Goal: Task Accomplishment & Management: Use online tool/utility

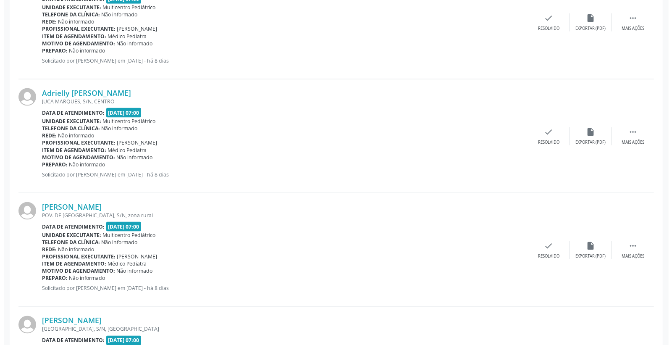
scroll to position [794, 0]
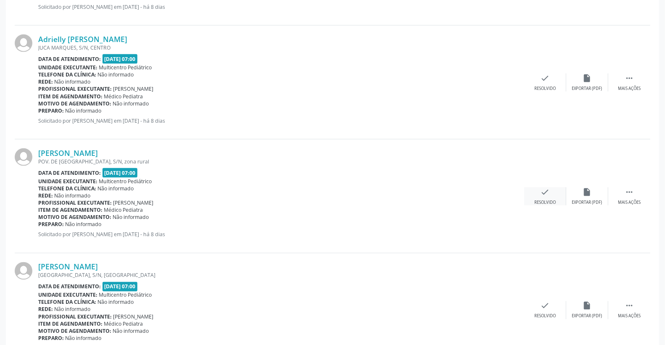
click at [546, 191] on icon "check" at bounding box center [545, 191] width 9 height 9
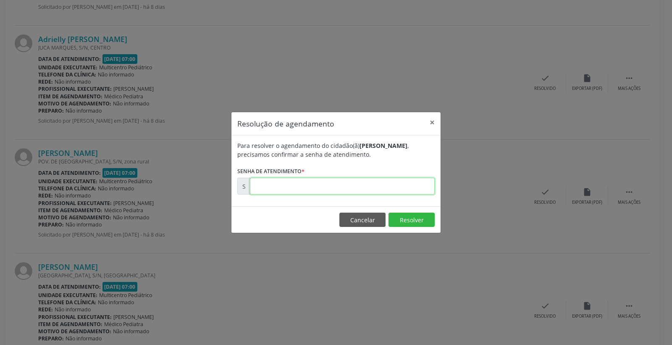
click at [381, 192] on input "text" at bounding box center [342, 186] width 185 height 17
type input "00177846"
click at [412, 224] on button "Resolver" at bounding box center [412, 220] width 46 height 14
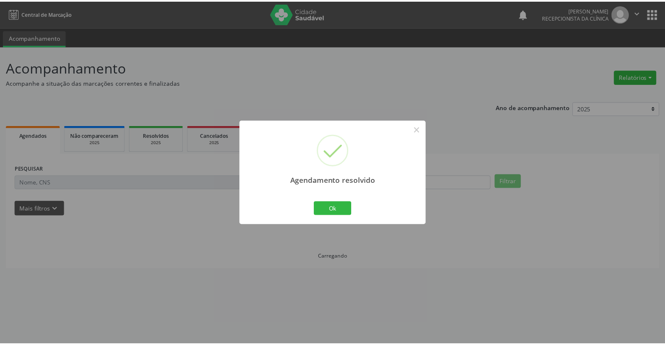
scroll to position [0, 0]
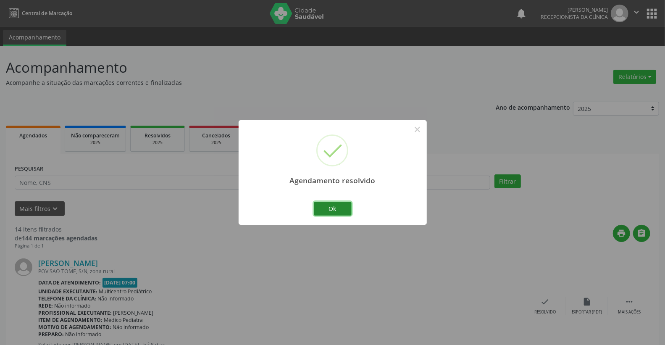
click at [321, 208] on button "Ok" at bounding box center [333, 209] width 38 height 14
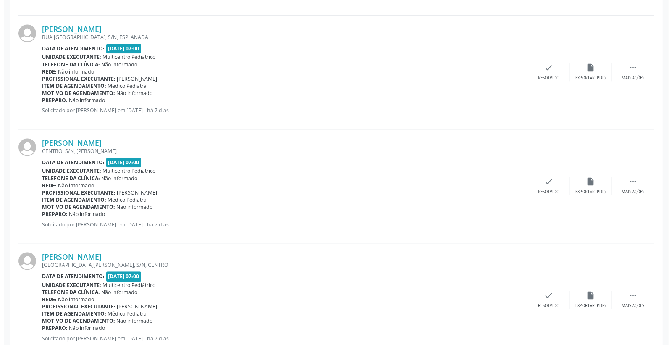
scroll to position [1261, 0]
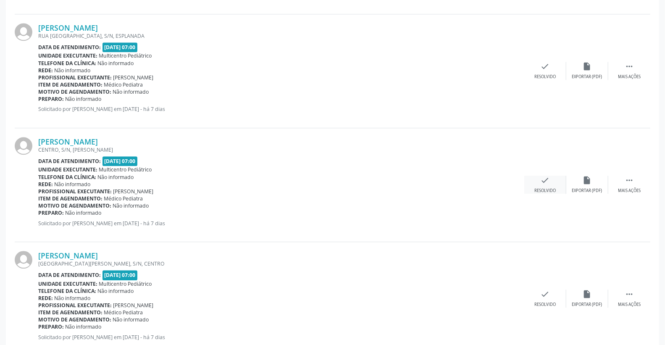
drag, startPoint x: 540, startPoint y: 176, endPoint x: 545, endPoint y: 187, distance: 12.3
click at [545, 187] on div "check Resolvido" at bounding box center [546, 185] width 42 height 18
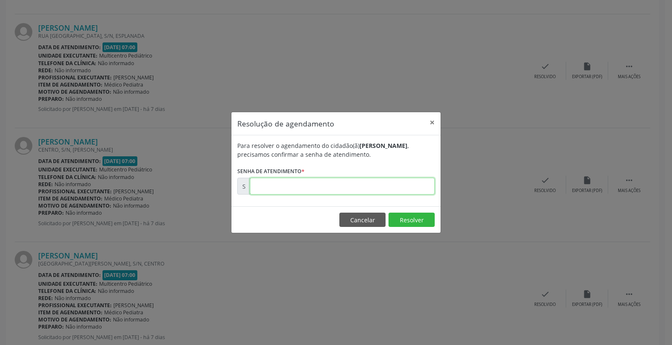
click at [381, 183] on input "text" at bounding box center [342, 186] width 185 height 17
type input "00177995"
click at [412, 224] on button "Resolver" at bounding box center [412, 220] width 46 height 14
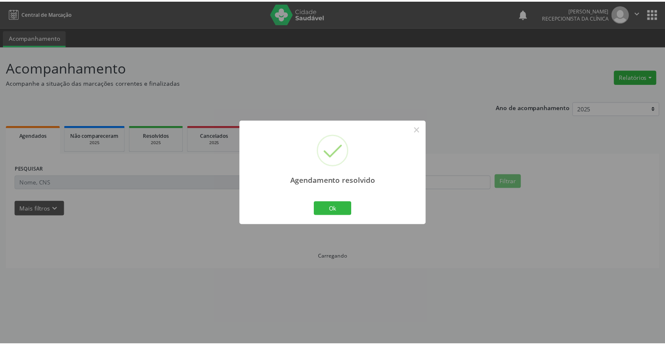
scroll to position [0, 0]
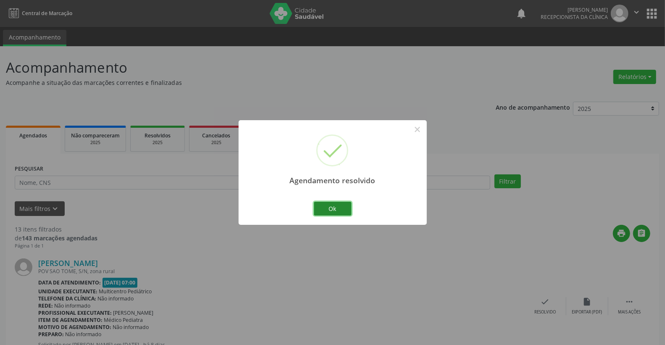
click at [343, 207] on button "Ok" at bounding box center [333, 209] width 38 height 14
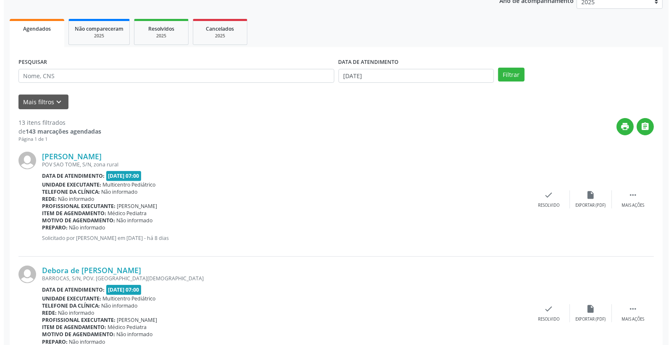
scroll to position [93, 0]
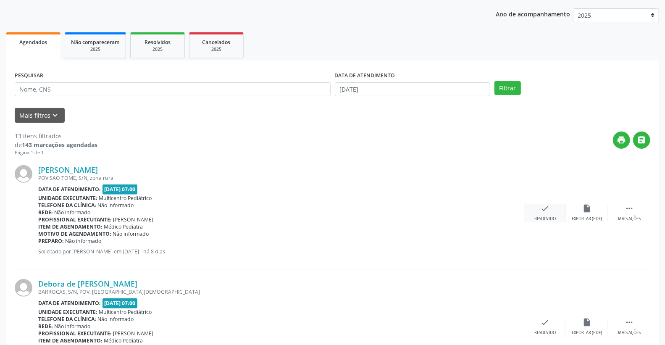
click at [546, 212] on icon "check" at bounding box center [545, 208] width 9 height 9
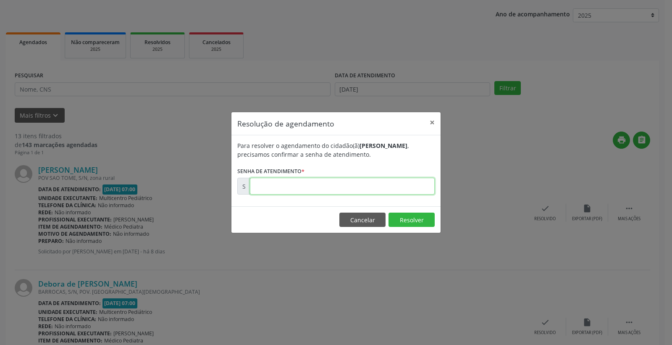
click at [398, 181] on input "text" at bounding box center [342, 186] width 185 height 17
type input "00177635"
click at [406, 226] on button "Resolver" at bounding box center [412, 220] width 46 height 14
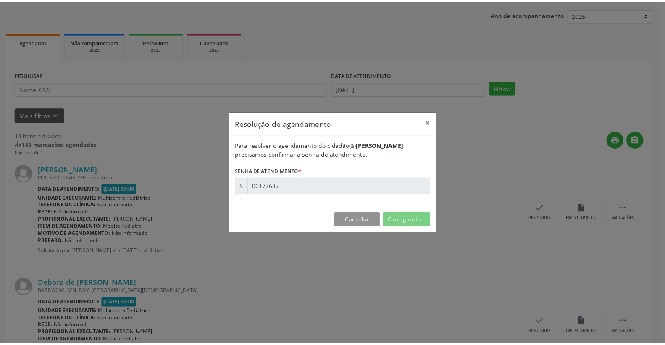
scroll to position [0, 0]
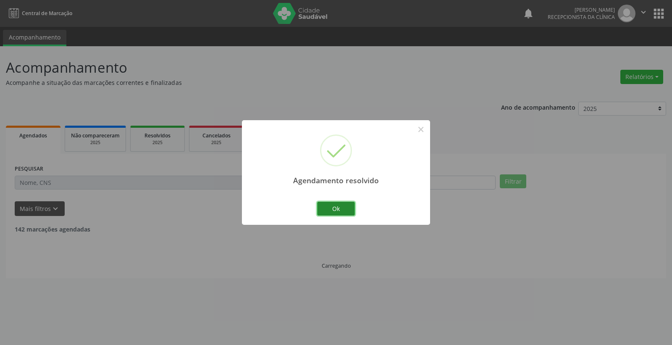
click at [344, 203] on button "Ok" at bounding box center [336, 209] width 38 height 14
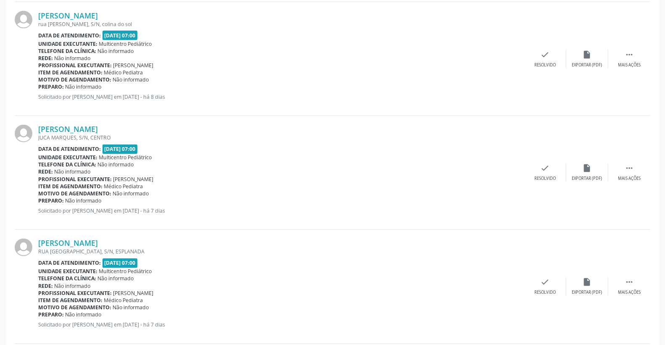
scroll to position [934, 0]
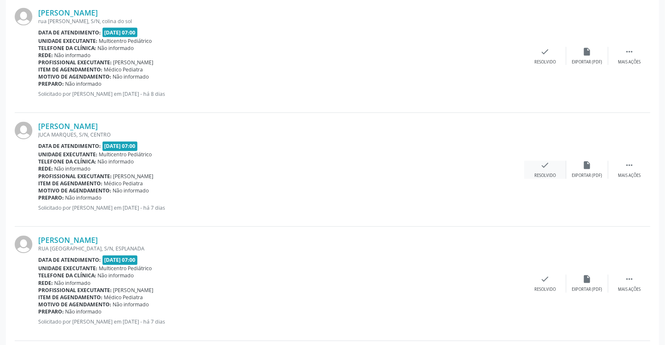
click at [556, 168] on div "check Resolvido" at bounding box center [546, 170] width 42 height 18
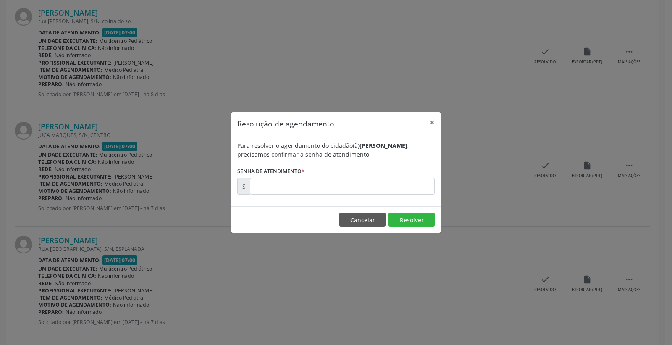
click at [341, 163] on form "Para resolver o agendamento do cidadão(ã) [PERSON_NAME] , precisamos confirmar …" at bounding box center [336, 167] width 198 height 53
click at [365, 219] on button "Cancelar" at bounding box center [363, 220] width 46 height 14
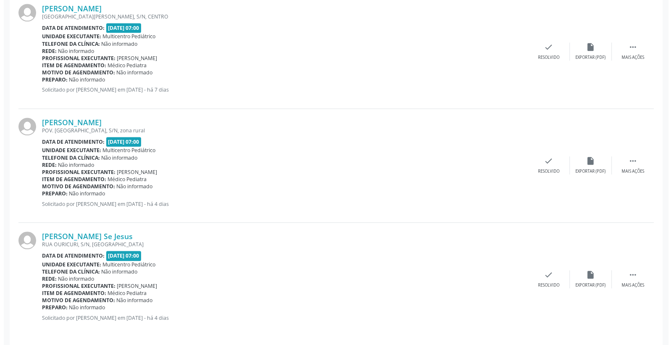
scroll to position [1285, 0]
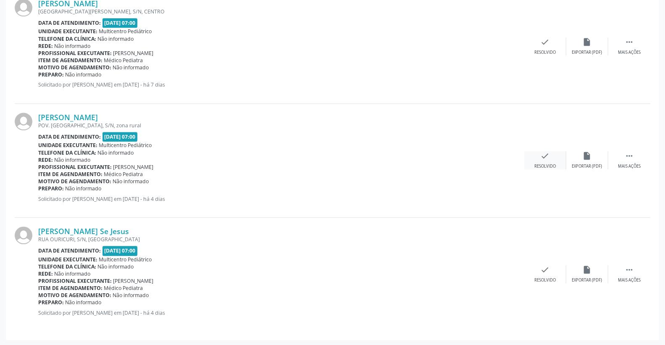
click at [540, 158] on div "check Resolvido" at bounding box center [546, 160] width 42 height 18
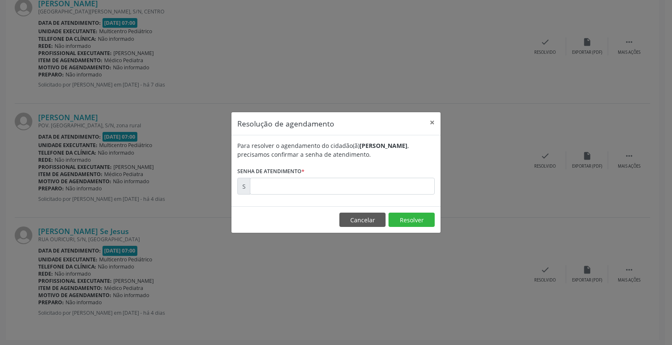
click at [396, 176] on form "Para resolver o agendamento do cidadão(ã) [PERSON_NAME] , precisamos confirmar …" at bounding box center [336, 167] width 198 height 53
click at [397, 178] on input "text" at bounding box center [342, 186] width 185 height 17
type input "00178171"
click at [412, 223] on button "Resolver" at bounding box center [412, 220] width 46 height 14
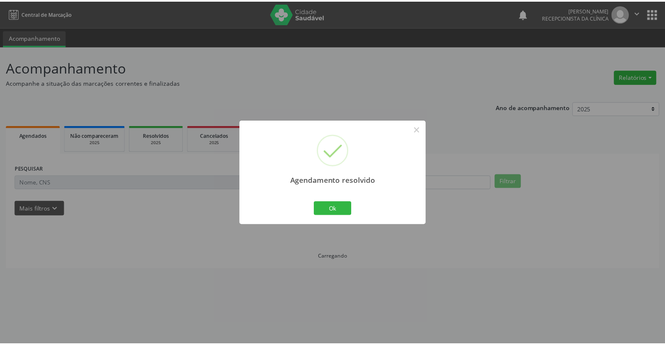
scroll to position [0, 0]
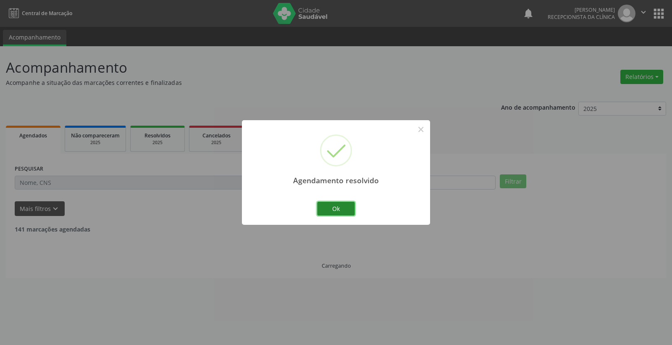
click at [351, 214] on button "Ok" at bounding box center [336, 209] width 38 height 14
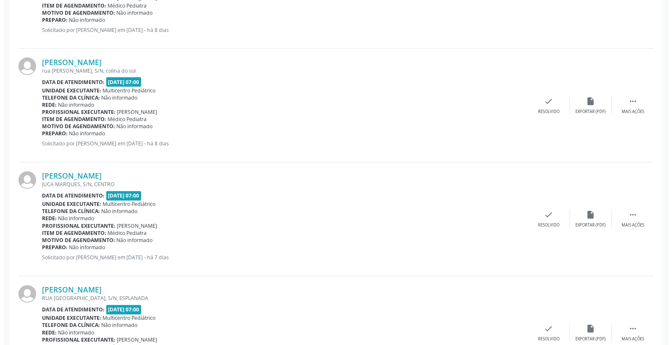
scroll to position [944, 0]
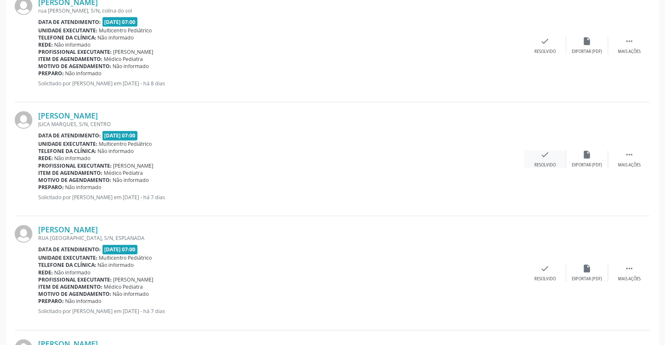
click at [541, 156] on icon "check" at bounding box center [545, 154] width 9 height 9
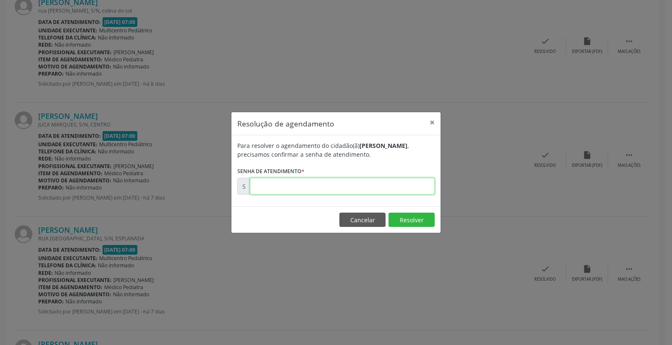
click at [387, 184] on input "text" at bounding box center [342, 186] width 185 height 17
type input "00177963"
click at [404, 219] on button "Resolver" at bounding box center [412, 220] width 46 height 14
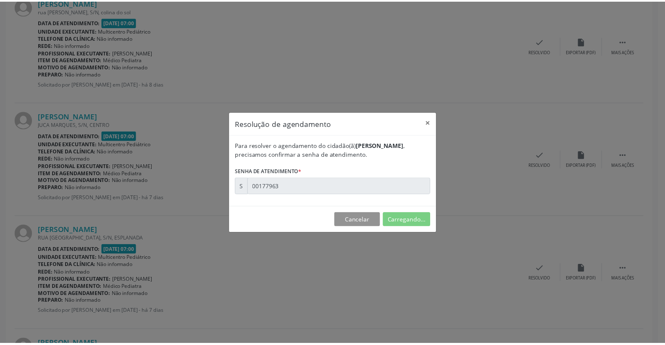
scroll to position [0, 0]
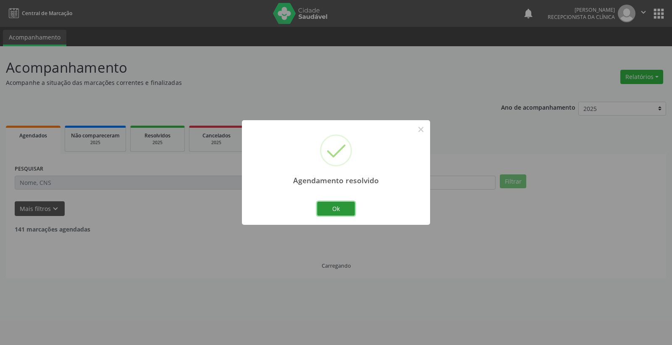
click at [329, 207] on button "Ok" at bounding box center [336, 209] width 38 height 14
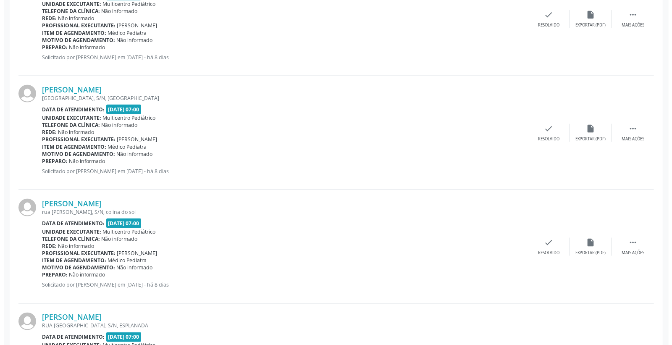
scroll to position [747, 0]
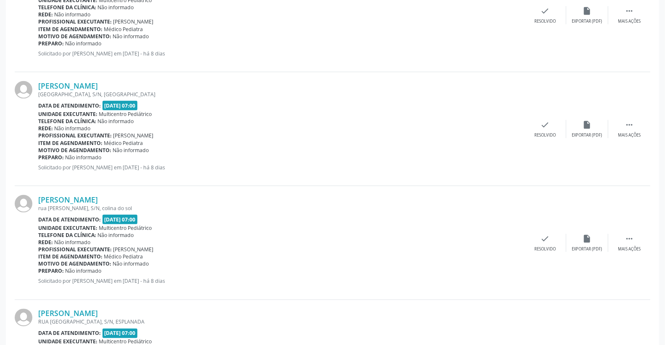
click at [553, 119] on div "[PERSON_NAME] [GEOGRAPHIC_DATA], [GEOGRAPHIC_DATA], [GEOGRAPHIC_DATA] Data de a…" at bounding box center [333, 129] width 636 height 114
click at [540, 127] on div "check Resolvido" at bounding box center [546, 129] width 42 height 18
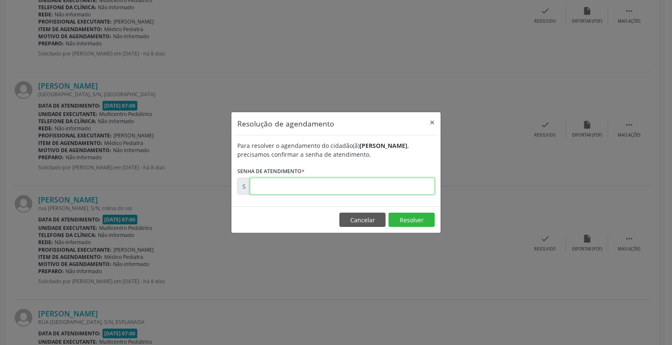
click at [396, 185] on input "text" at bounding box center [342, 186] width 185 height 17
type input "00177847"
click at [408, 216] on button "Resolver" at bounding box center [412, 220] width 46 height 14
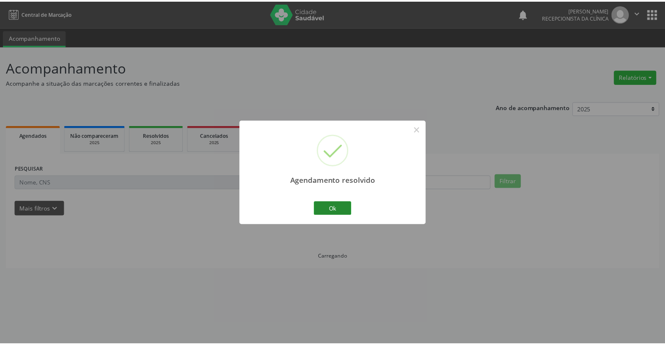
scroll to position [0, 0]
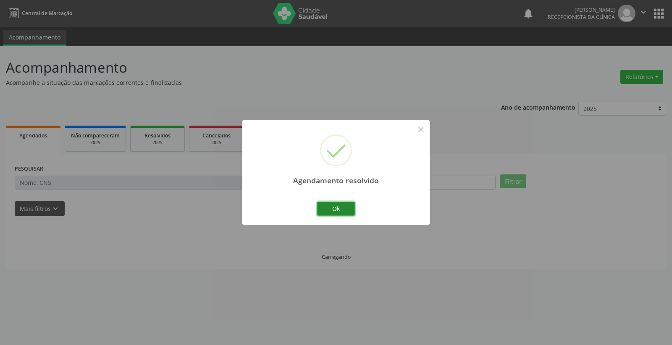
click at [338, 202] on button "Ok" at bounding box center [336, 209] width 38 height 14
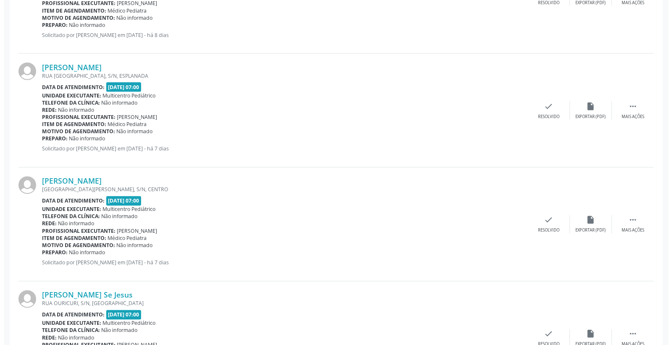
scroll to position [944, 0]
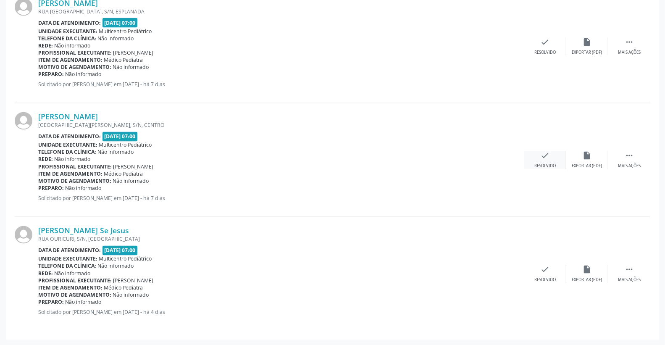
click at [545, 155] on icon "check" at bounding box center [545, 155] width 9 height 9
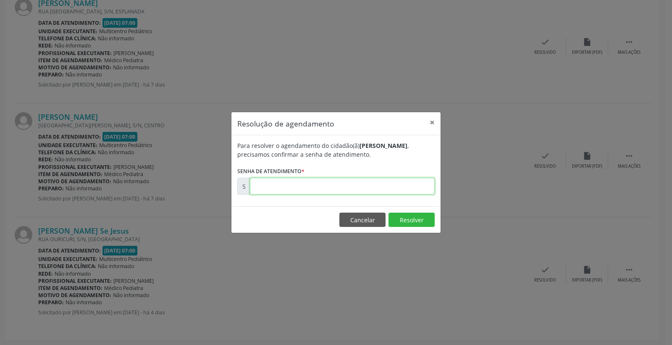
click at [380, 181] on input "text" at bounding box center [342, 186] width 185 height 17
type input "00178031"
click at [426, 221] on button "Resolver" at bounding box center [412, 220] width 46 height 14
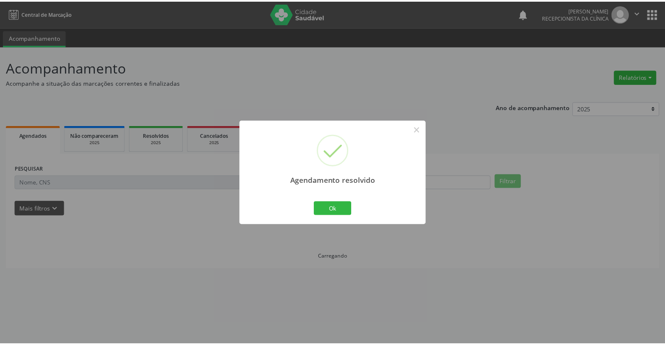
scroll to position [0, 0]
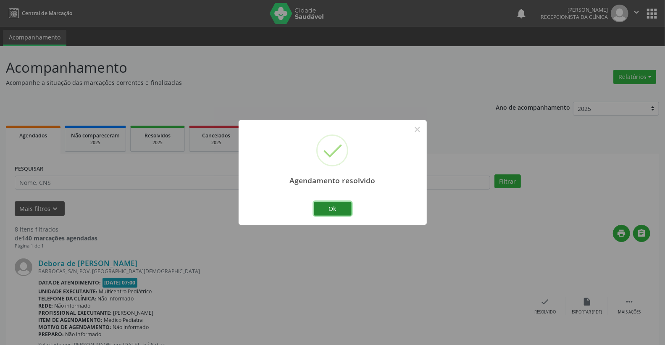
click at [327, 205] on button "Ok" at bounding box center [333, 209] width 38 height 14
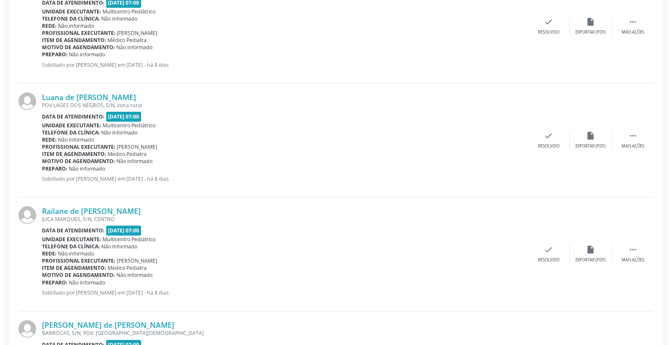
scroll to position [327, 0]
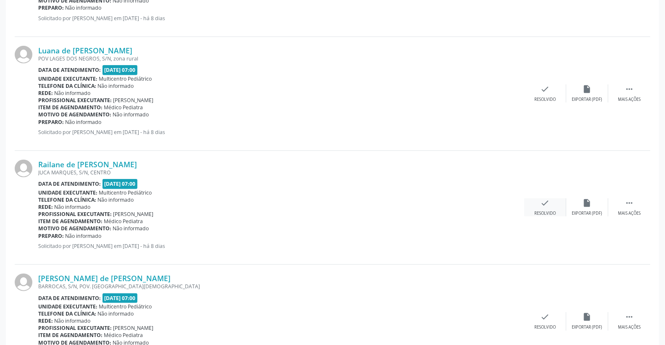
click at [548, 207] on icon "check" at bounding box center [545, 202] width 9 height 9
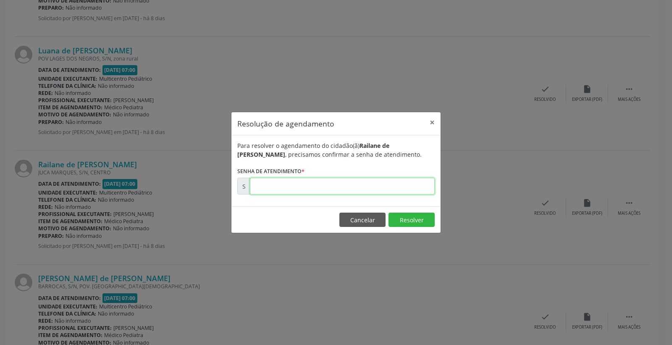
click at [423, 182] on input "text" at bounding box center [342, 186] width 185 height 17
type input "00177736"
click at [414, 215] on button "Resolver" at bounding box center [412, 220] width 46 height 14
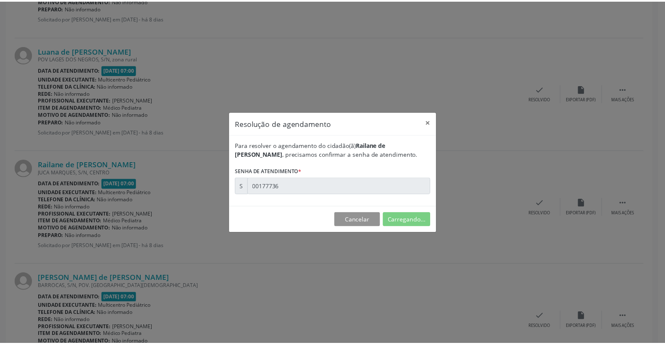
scroll to position [0, 0]
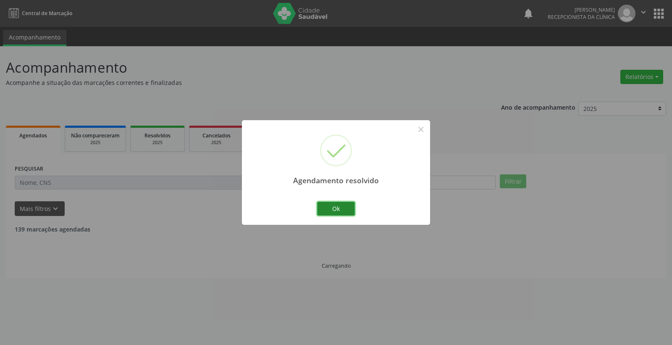
click at [330, 204] on button "Ok" at bounding box center [336, 209] width 38 height 14
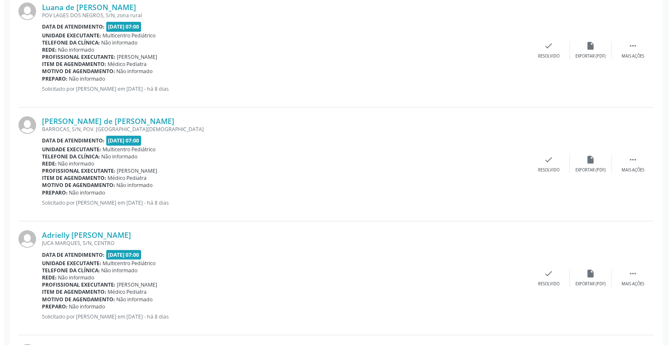
scroll to position [373, 0]
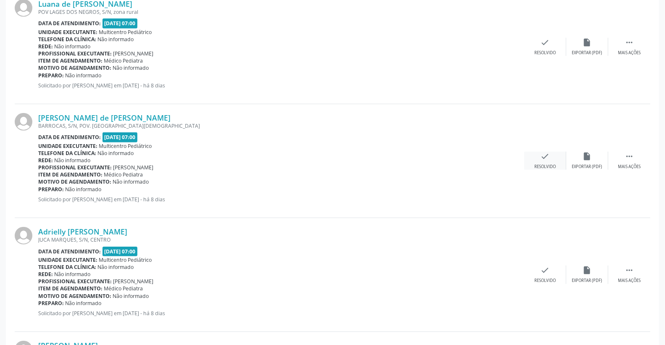
click at [543, 157] on icon "check" at bounding box center [545, 156] width 9 height 9
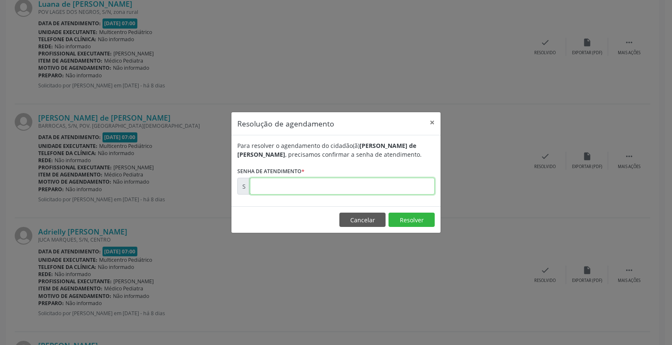
click at [411, 183] on input "text" at bounding box center [342, 186] width 185 height 17
type input "00177739"
click at [411, 213] on button "Resolver" at bounding box center [412, 220] width 46 height 14
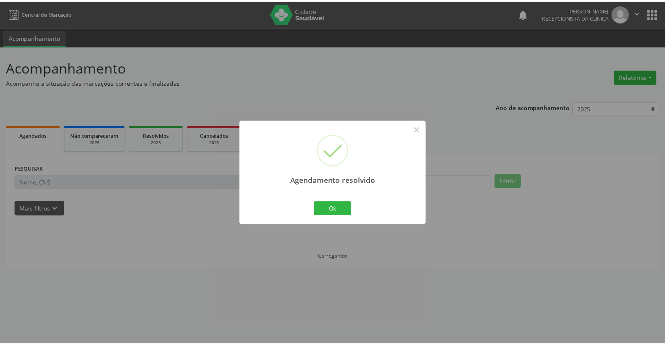
scroll to position [0, 0]
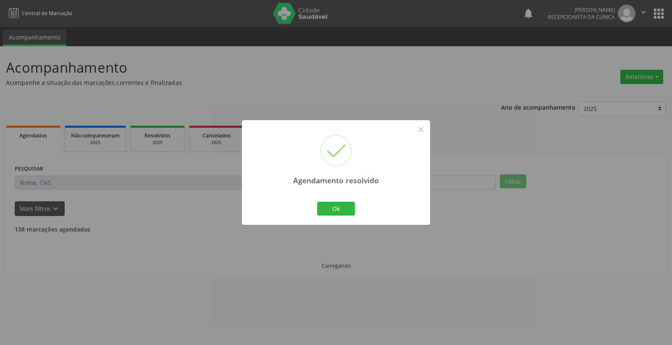
click at [316, 204] on div "Ok Cancel" at bounding box center [337, 209] width 42 height 18
click at [324, 210] on button "Ok" at bounding box center [336, 209] width 38 height 14
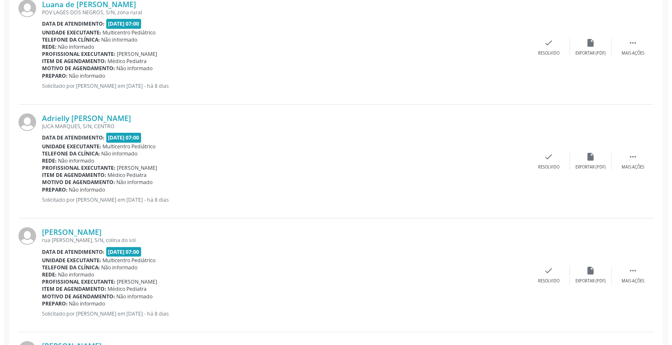
scroll to position [373, 0]
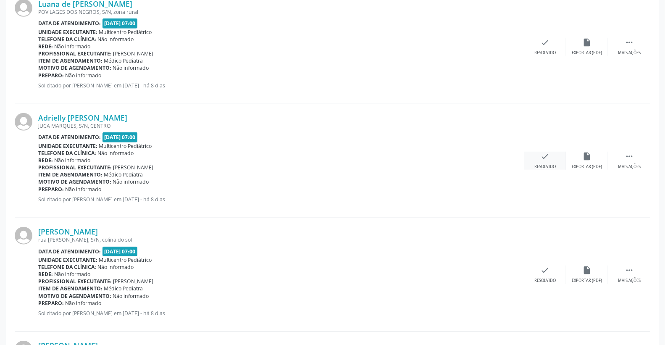
click at [556, 158] on div "check Resolvido" at bounding box center [546, 161] width 42 height 18
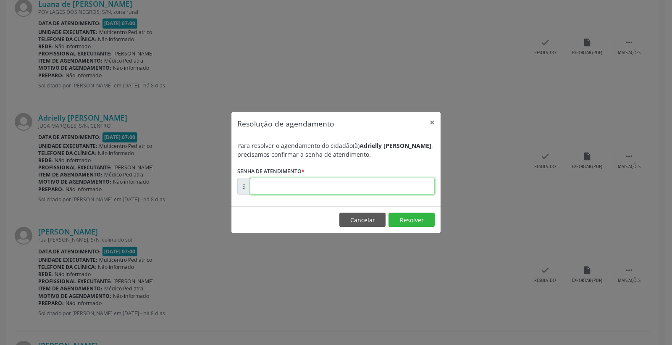
click at [405, 184] on input "text" at bounding box center [342, 186] width 185 height 17
type input "00177740"
click at [406, 222] on button "Resolver" at bounding box center [412, 220] width 46 height 14
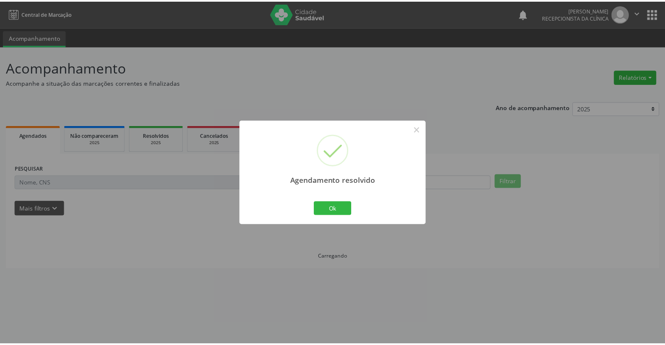
scroll to position [0, 0]
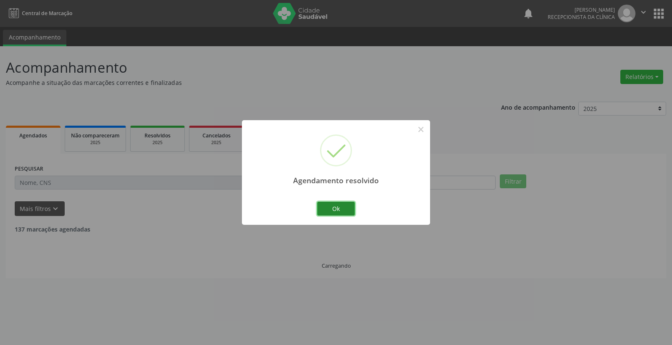
click at [339, 212] on button "Ok" at bounding box center [336, 209] width 38 height 14
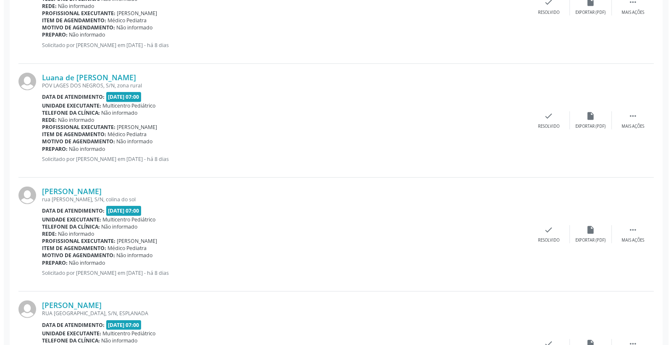
scroll to position [327, 0]
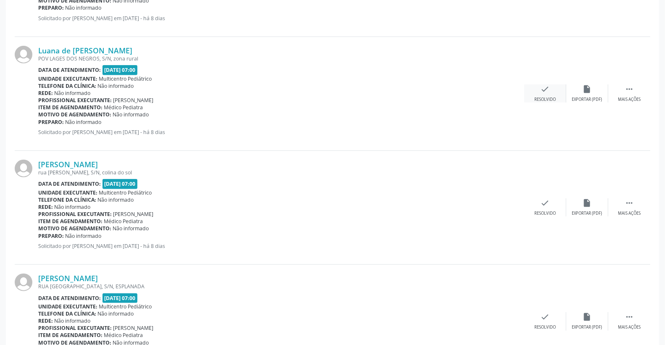
click at [543, 89] on icon "check" at bounding box center [545, 88] width 9 height 9
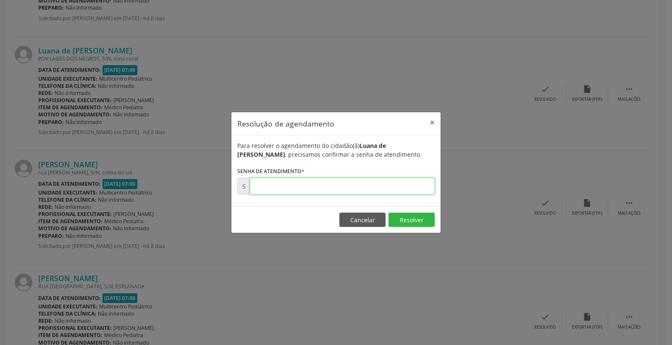
click at [366, 189] on input "text" at bounding box center [342, 186] width 185 height 17
type input "00177732"
click at [401, 214] on button "Resolver" at bounding box center [412, 220] width 46 height 14
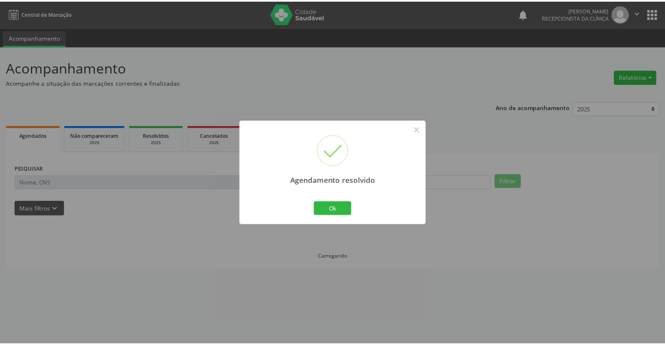
scroll to position [0, 0]
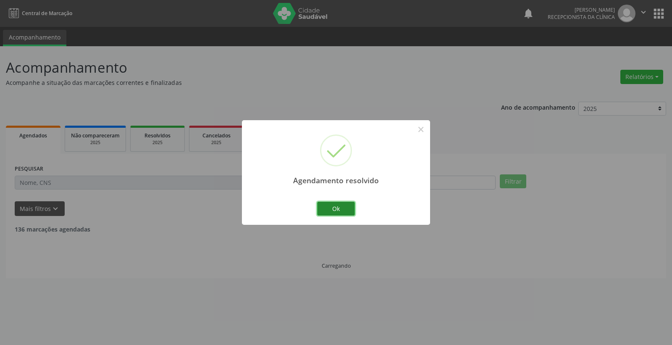
click at [349, 211] on button "Ok" at bounding box center [336, 209] width 38 height 14
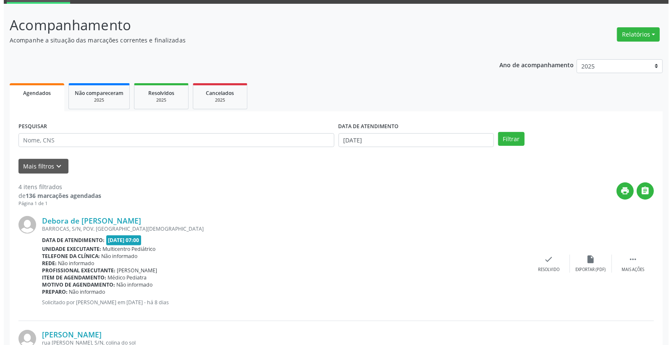
scroll to position [93, 0]
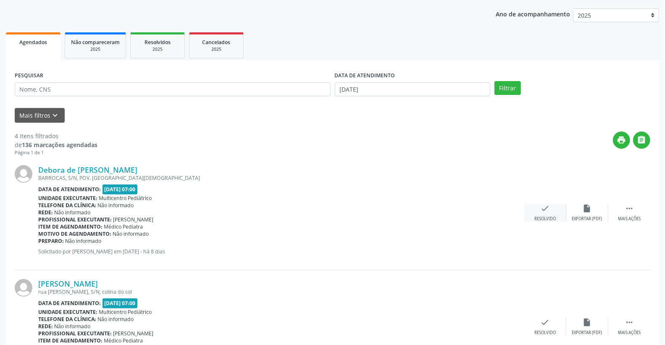
click at [548, 205] on icon "check" at bounding box center [545, 208] width 9 height 9
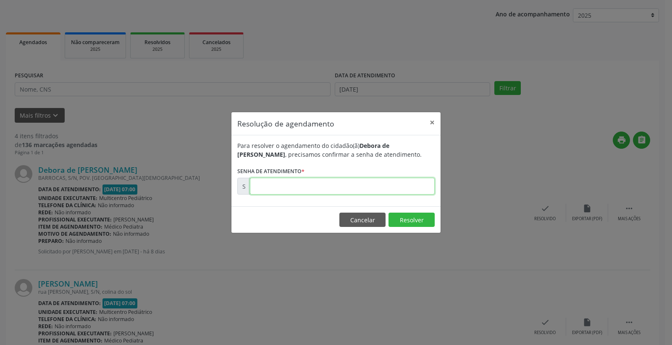
click at [385, 190] on input "text" at bounding box center [342, 186] width 185 height 17
type input "00177730"
click at [405, 215] on button "Resolver" at bounding box center [412, 220] width 46 height 14
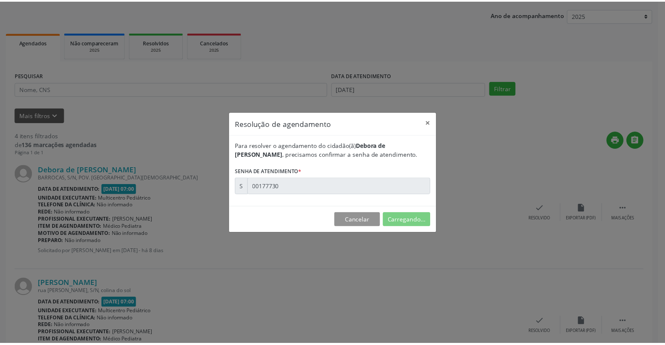
scroll to position [0, 0]
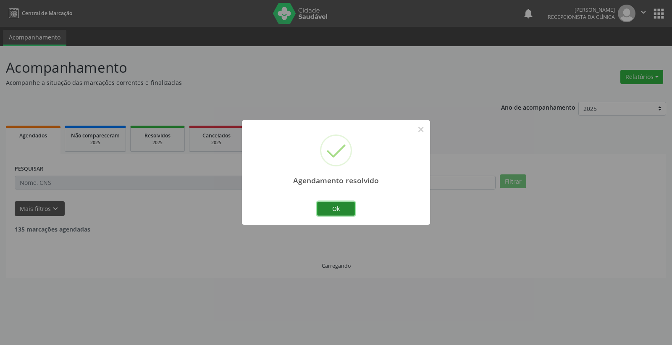
click at [341, 208] on button "Ok" at bounding box center [336, 209] width 38 height 14
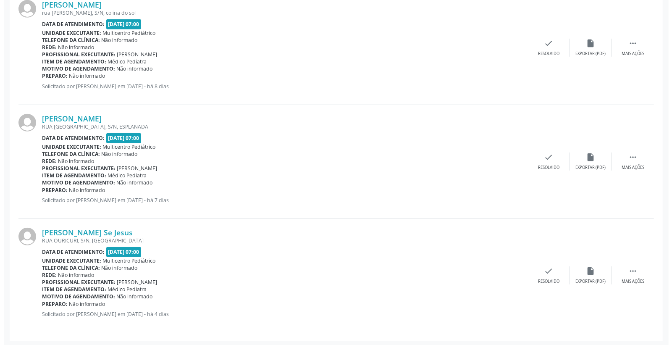
scroll to position [260, 0]
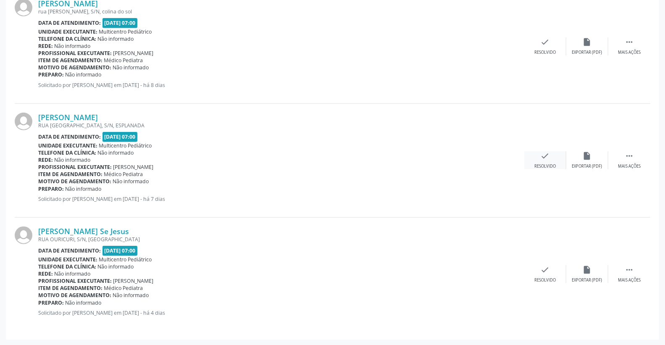
click at [548, 156] on icon "check" at bounding box center [545, 155] width 9 height 9
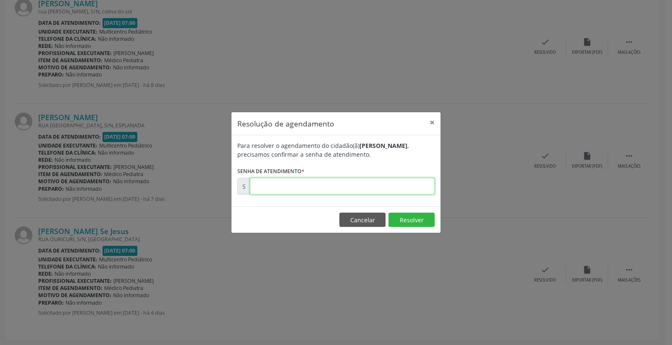
click at [370, 185] on input "text" at bounding box center [342, 186] width 185 height 17
type input "00177992"
click at [405, 219] on button "Resolver" at bounding box center [412, 220] width 46 height 14
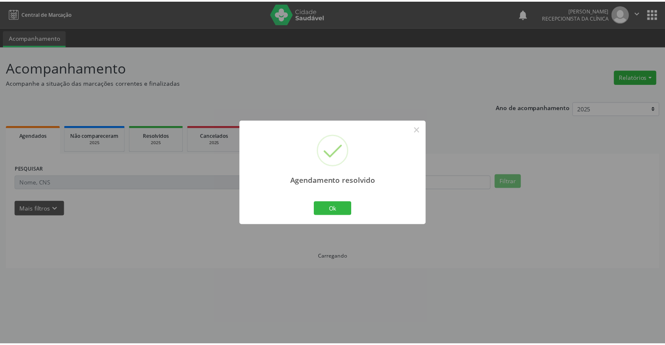
scroll to position [0, 0]
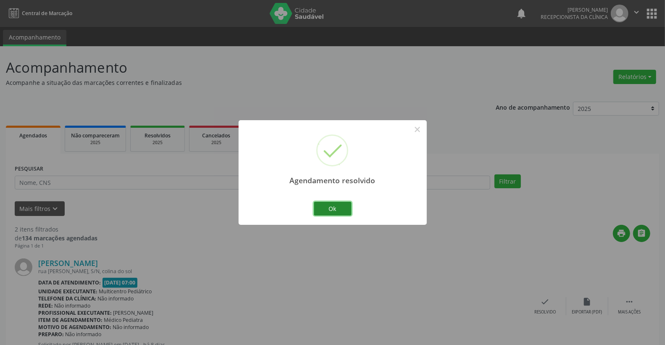
click at [325, 206] on button "Ok" at bounding box center [333, 209] width 38 height 14
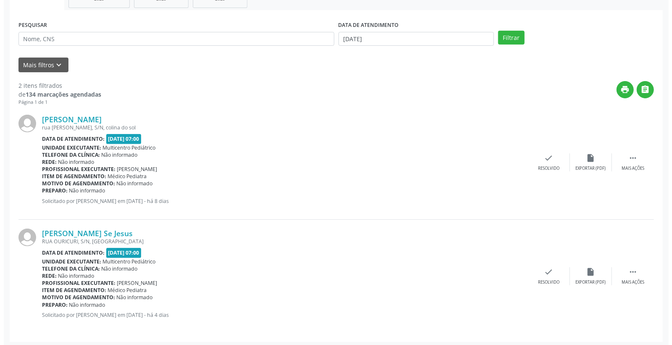
scroll to position [146, 0]
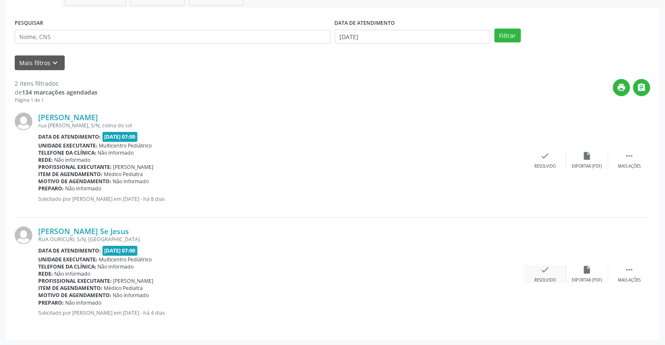
click at [543, 270] on icon "check" at bounding box center [545, 269] width 9 height 9
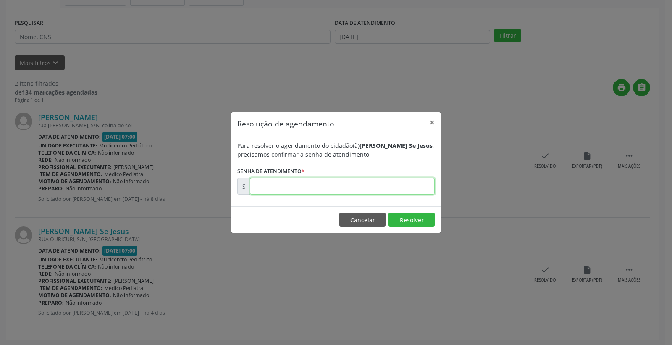
click at [370, 183] on input "text" at bounding box center [342, 186] width 185 height 17
type input "00178221"
click at [400, 221] on button "Resolver" at bounding box center [412, 220] width 46 height 14
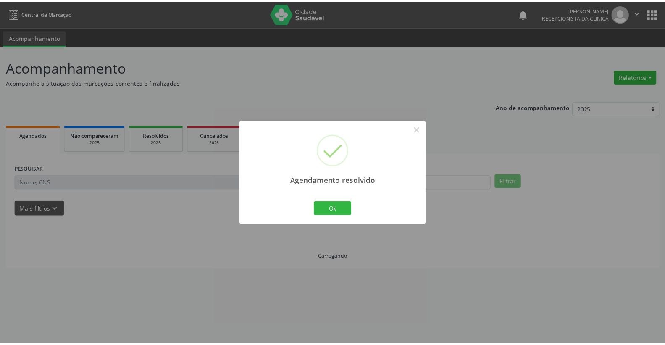
scroll to position [0, 0]
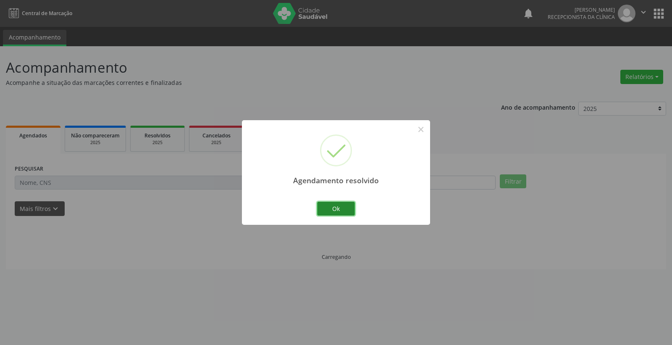
click at [349, 208] on button "Ok" at bounding box center [336, 209] width 38 height 14
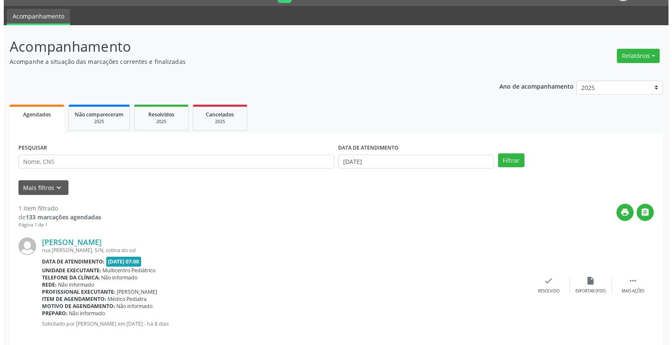
scroll to position [32, 0]
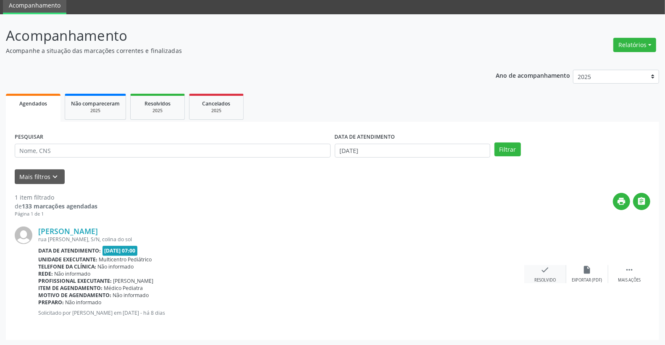
click at [543, 270] on icon "check" at bounding box center [545, 269] width 9 height 9
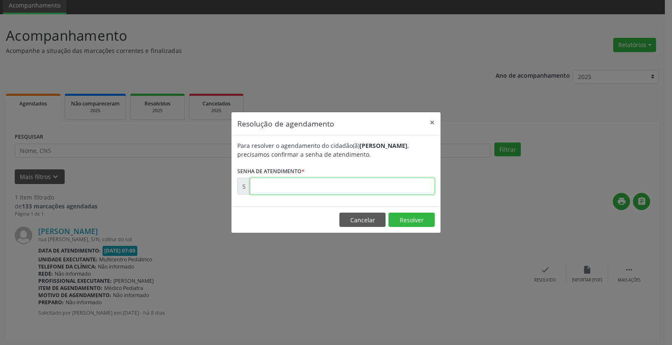
click at [364, 191] on input "text" at bounding box center [342, 186] width 185 height 17
type input "00177898"
click at [403, 215] on button "Resolver" at bounding box center [412, 220] width 46 height 14
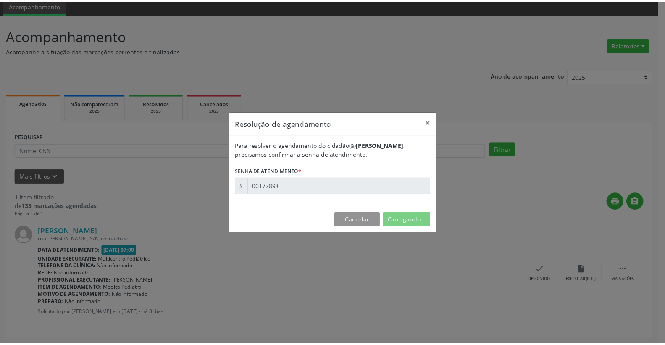
scroll to position [0, 0]
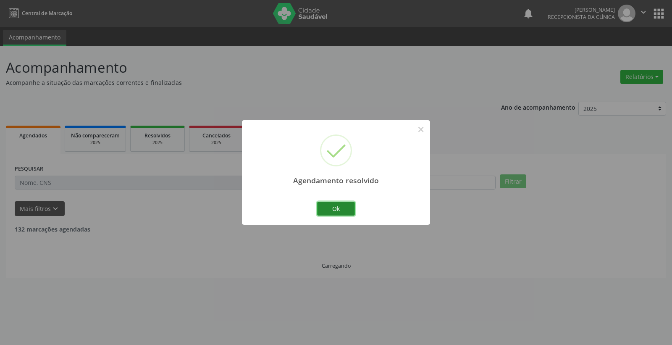
click at [350, 208] on button "Ok" at bounding box center [336, 209] width 38 height 14
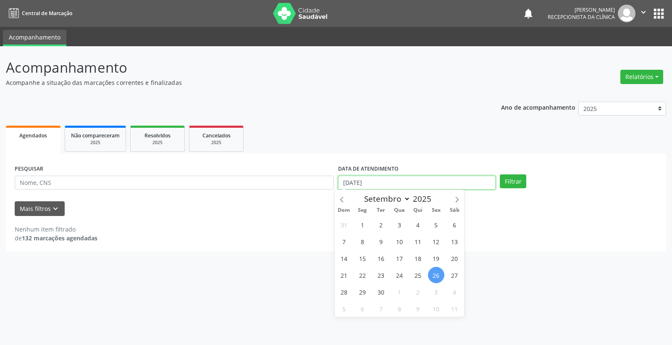
click at [442, 180] on input "[DATE]" at bounding box center [417, 183] width 158 height 14
click at [367, 295] on span "29" at bounding box center [362, 292] width 16 height 16
type input "[DATE]"
click at [367, 295] on span "29" at bounding box center [362, 292] width 16 height 16
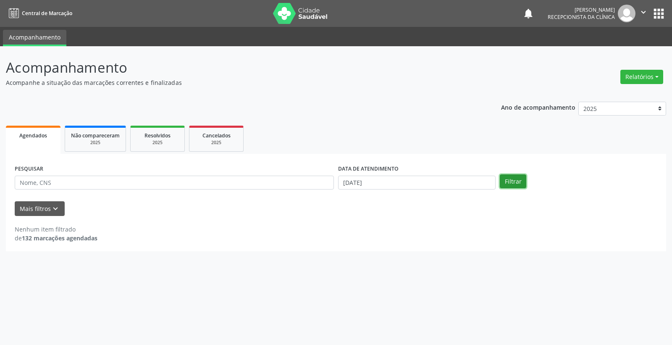
click at [507, 182] on button "Filtrar" at bounding box center [513, 181] width 26 height 14
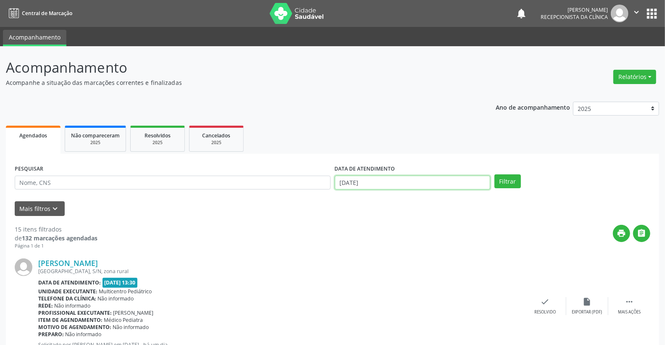
click at [372, 185] on input "[DATE]" at bounding box center [413, 183] width 156 height 14
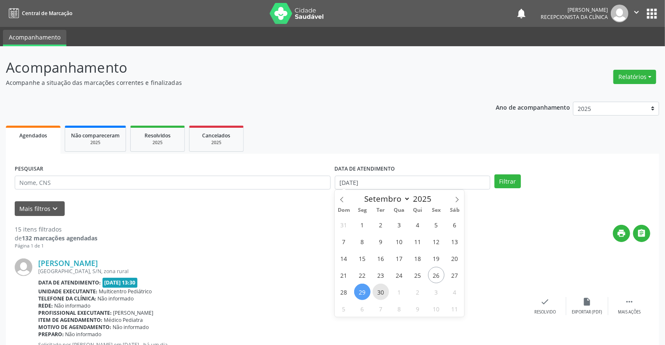
click at [383, 292] on span "30" at bounding box center [381, 292] width 16 height 16
type input "[DATE]"
click at [383, 292] on span "30" at bounding box center [381, 292] width 16 height 16
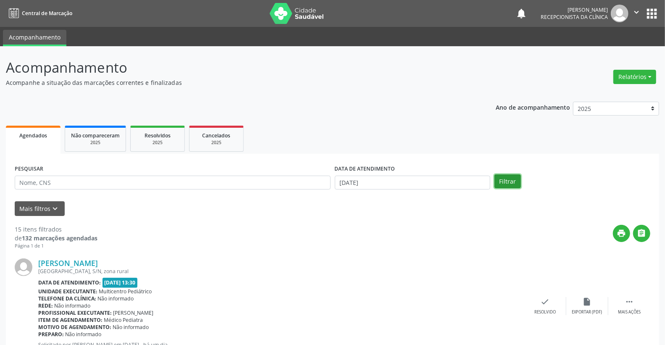
click at [514, 181] on button "Filtrar" at bounding box center [508, 181] width 26 height 14
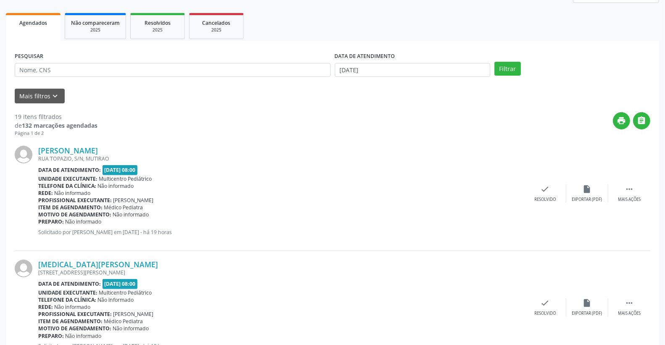
scroll to position [47, 0]
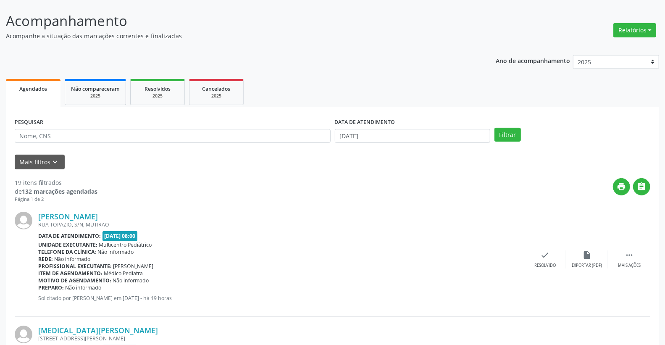
click at [385, 143] on div "DATA DE ATENDIMENTO [DATE]" at bounding box center [413, 132] width 160 height 33
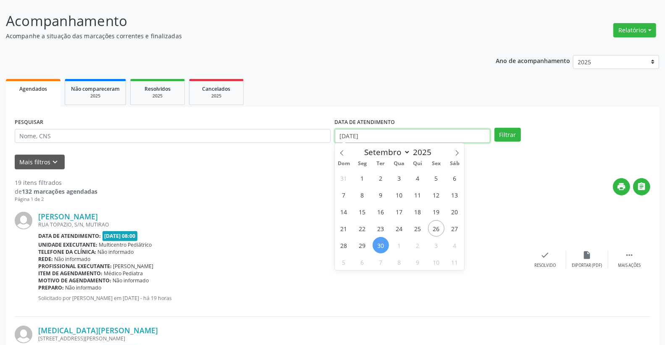
click at [384, 140] on input "[DATE]" at bounding box center [413, 136] width 156 height 14
click at [402, 245] on span "1" at bounding box center [399, 245] width 16 height 16
type input "01/10/2025"
click at [402, 245] on span "1" at bounding box center [399, 245] width 16 height 16
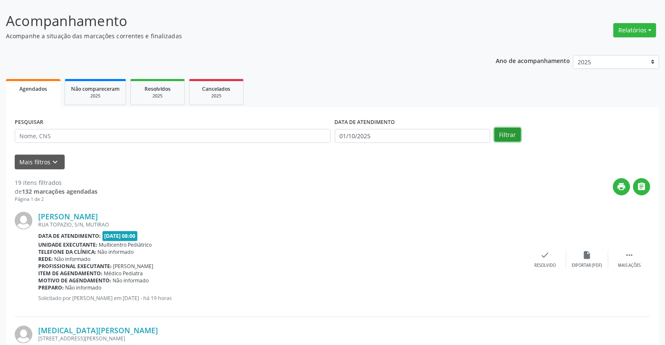
click at [507, 135] on button "Filtrar" at bounding box center [508, 135] width 26 height 14
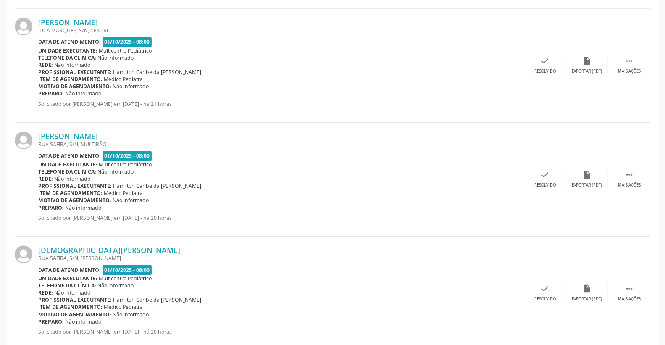
scroll to position [1652, 0]
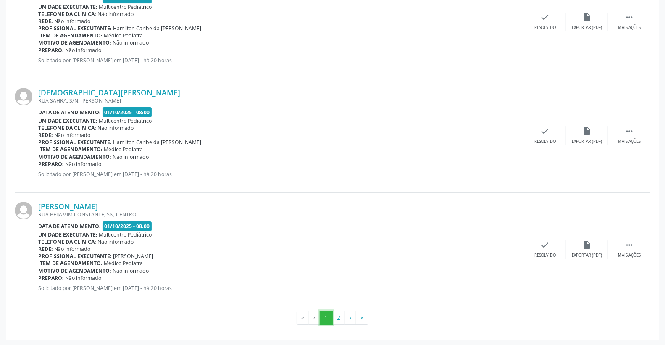
click at [331, 314] on button "1" at bounding box center [326, 318] width 13 height 14
click at [335, 316] on button "2" at bounding box center [338, 318] width 13 height 14
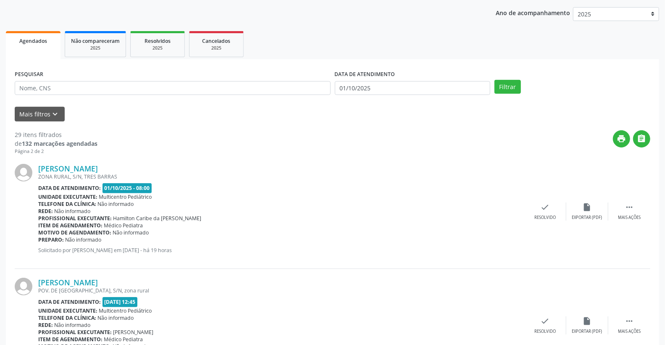
scroll to position [93, 0]
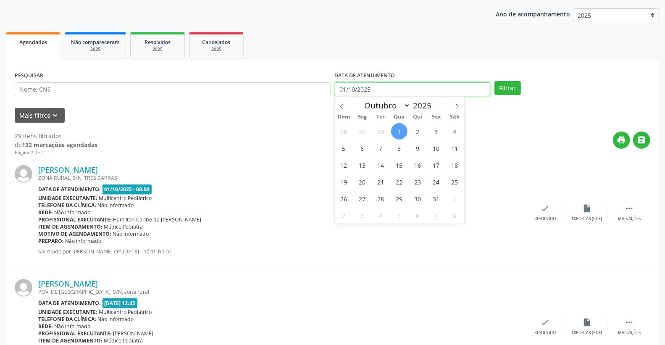
click at [392, 89] on input "01/10/2025" at bounding box center [413, 89] width 156 height 14
click at [419, 133] on span "2" at bounding box center [418, 131] width 16 height 16
type input "[DATE]"
click at [419, 133] on span "2" at bounding box center [418, 131] width 16 height 16
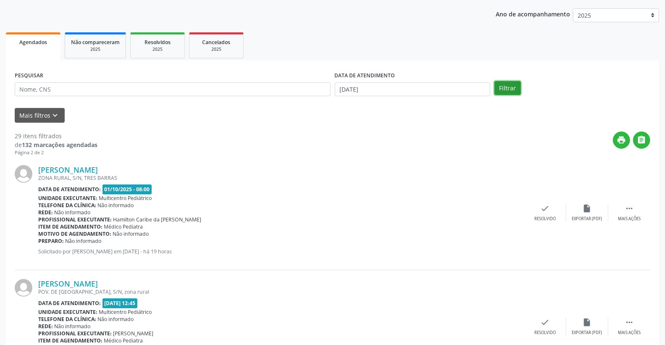
click at [505, 92] on button "Filtrar" at bounding box center [508, 88] width 26 height 14
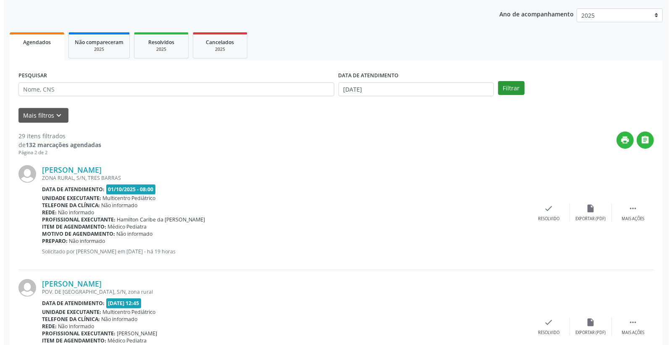
scroll to position [0, 0]
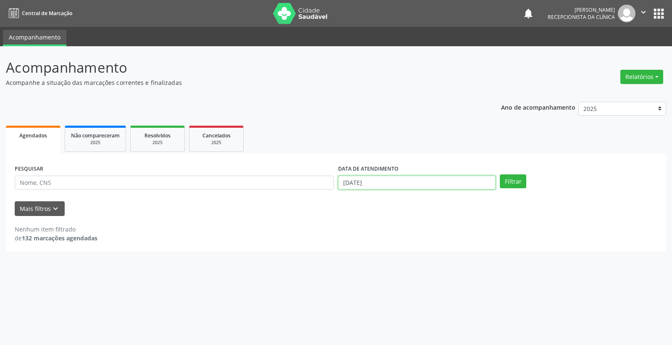
click at [417, 181] on input "[DATE]" at bounding box center [417, 183] width 158 height 14
click at [418, 228] on span "2" at bounding box center [418, 224] width 16 height 16
type input "[DATE]"
click at [418, 228] on span "2" at bounding box center [418, 224] width 16 height 16
click at [517, 182] on button "Filtrar" at bounding box center [513, 181] width 26 height 14
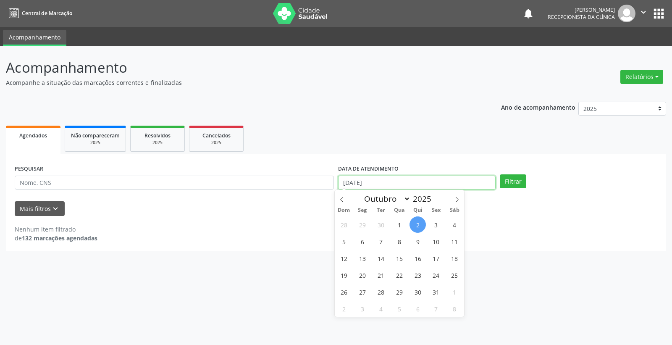
click at [433, 185] on input "[DATE]" at bounding box center [417, 183] width 158 height 14
click at [434, 229] on span "3" at bounding box center [436, 224] width 16 height 16
type input "[DATE]"
click at [434, 229] on span "3" at bounding box center [436, 224] width 16 height 16
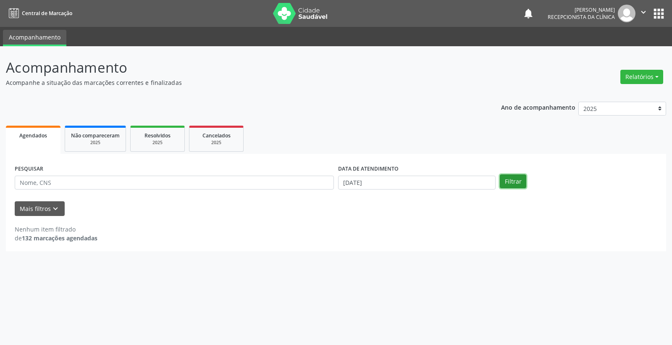
click at [511, 179] on button "Filtrar" at bounding box center [513, 181] width 26 height 14
